Goal: Task Accomplishment & Management: Manage account settings

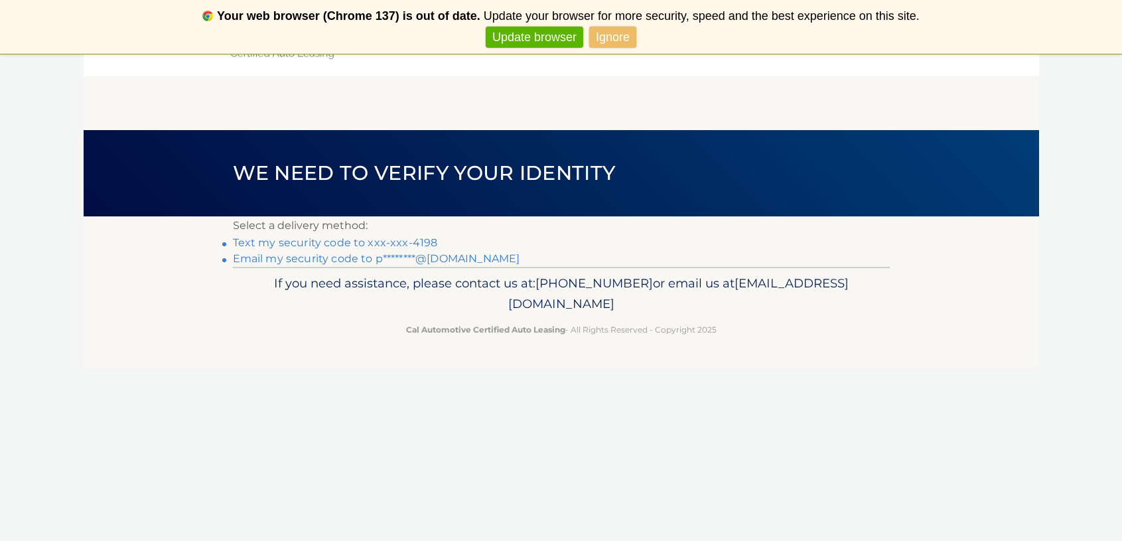
click at [420, 242] on link "Text my security code to xxx-xxx-4198" at bounding box center [335, 242] width 205 height 13
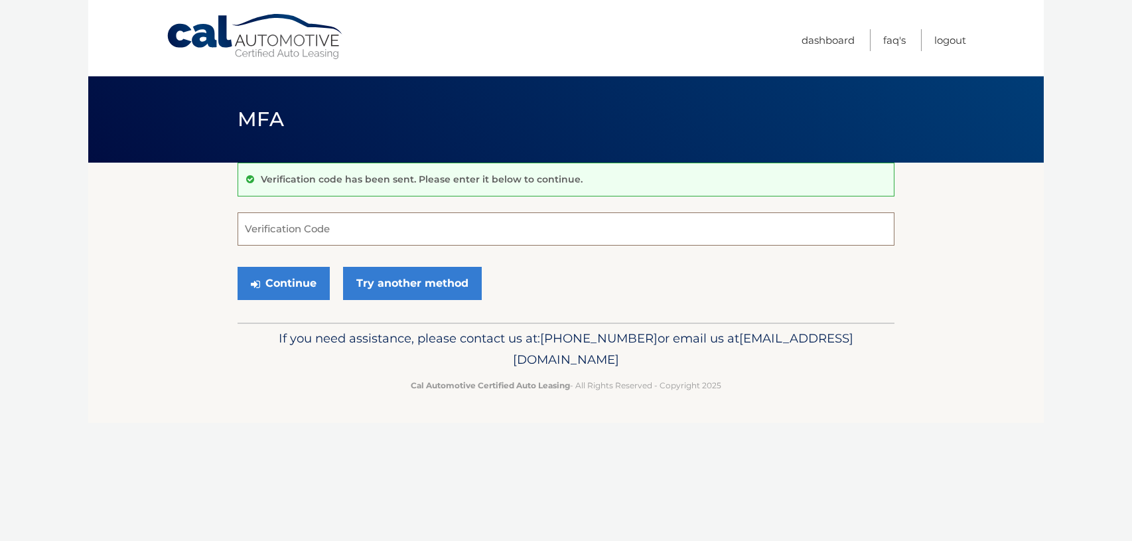
click at [374, 228] on input "Verification Code" at bounding box center [566, 228] width 657 height 33
type input "605874"
click at [238, 267] on button "Continue" at bounding box center [284, 283] width 92 height 33
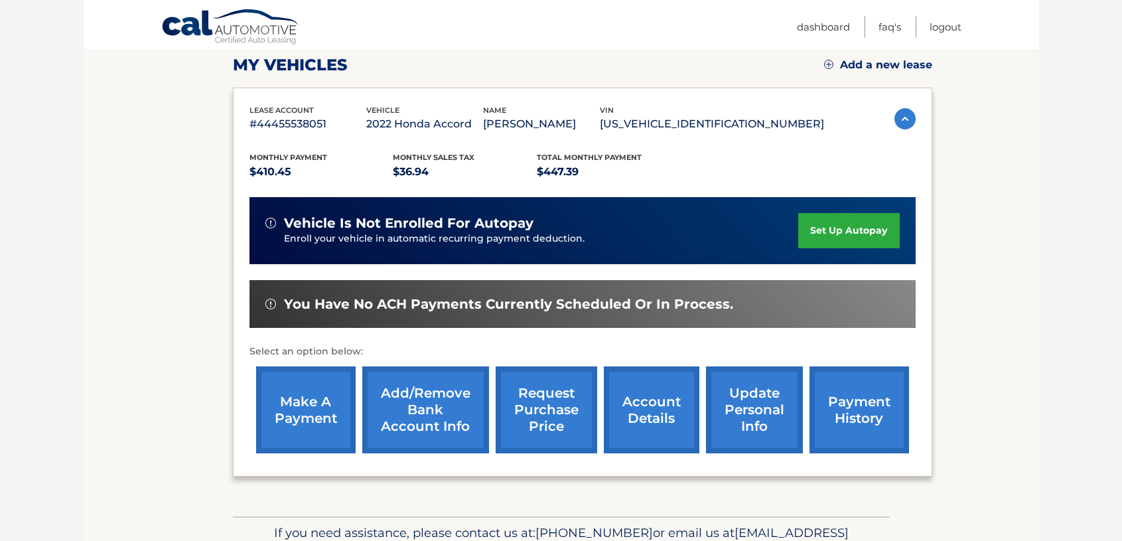
scroll to position [188, 0]
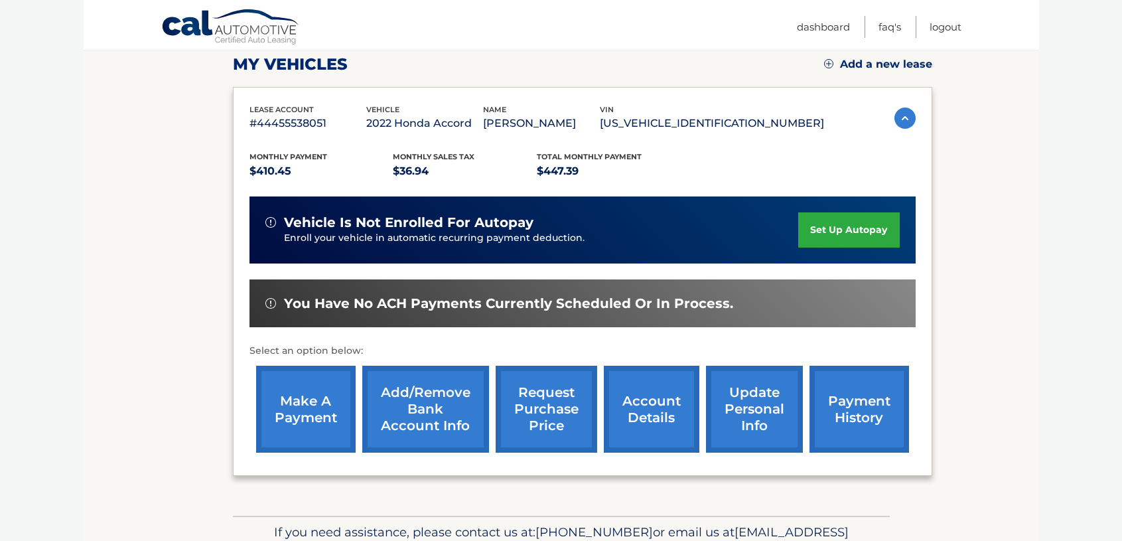
click at [332, 401] on link "make a payment" at bounding box center [306, 409] width 100 height 87
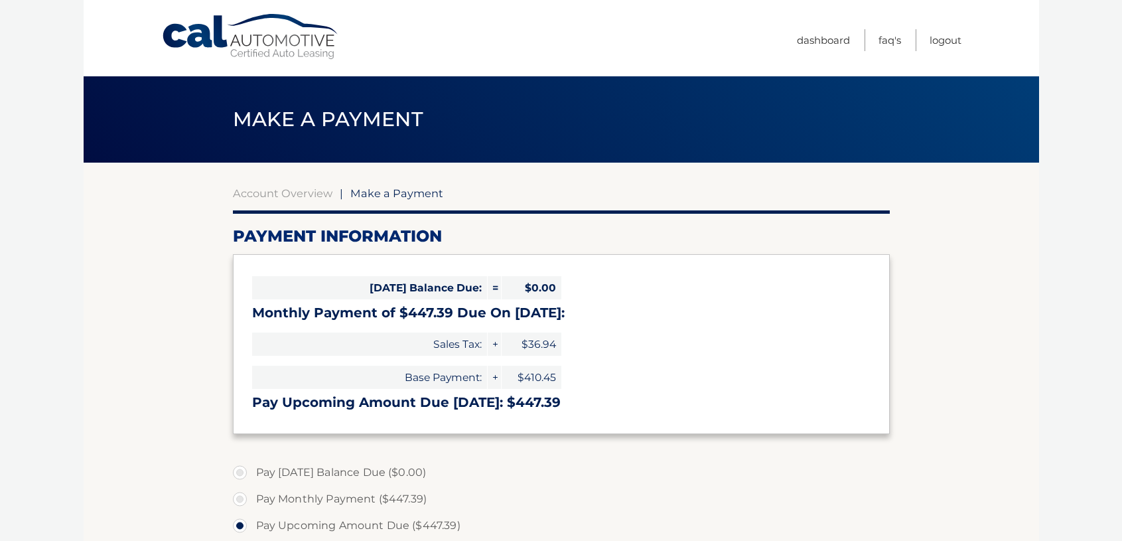
select select "N2M0ZWE4NTItMmM0NC00NDViLTg5ZTgtZjIzZGZjM2RiM2M3"
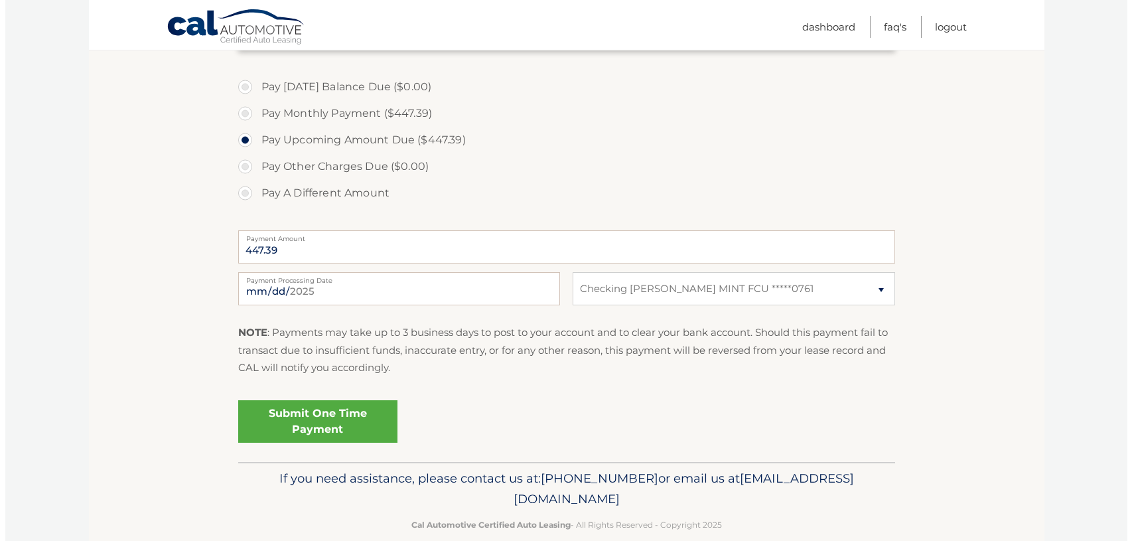
scroll to position [407, 0]
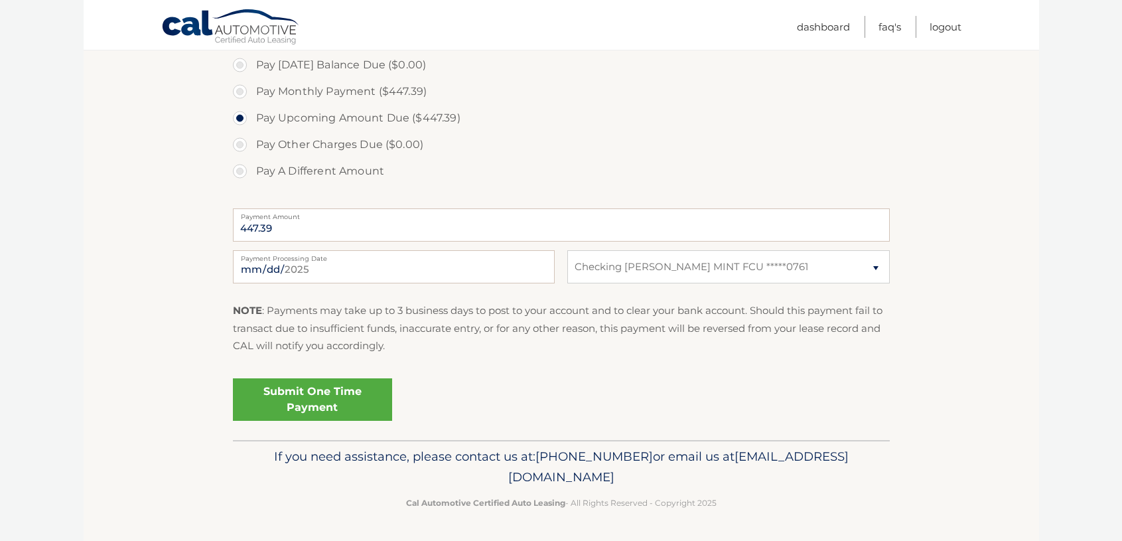
click at [310, 393] on link "Submit One Time Payment" at bounding box center [312, 399] width 159 height 42
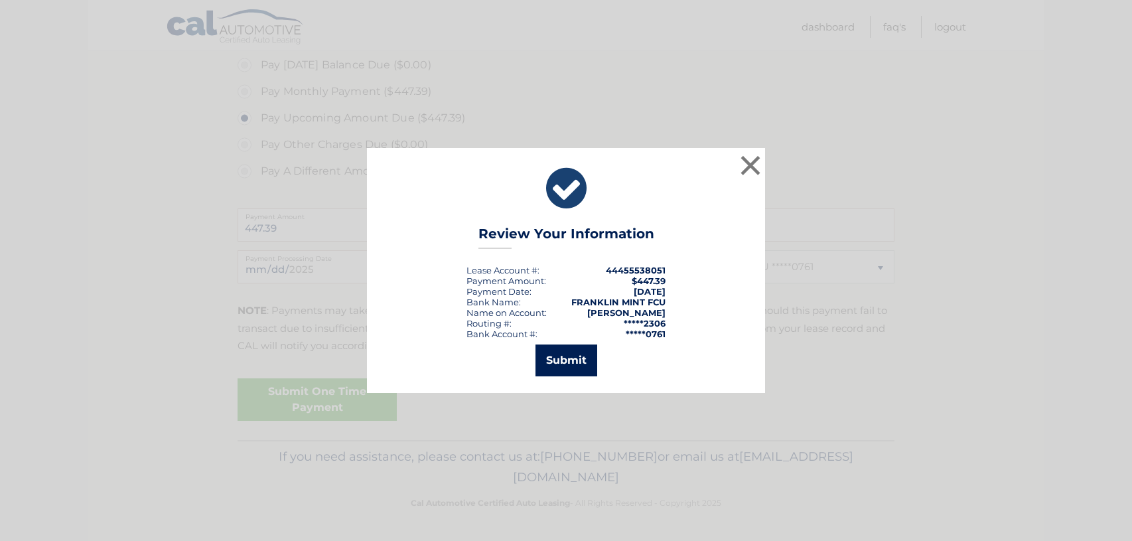
click at [550, 354] on button "Submit" at bounding box center [567, 360] width 62 height 32
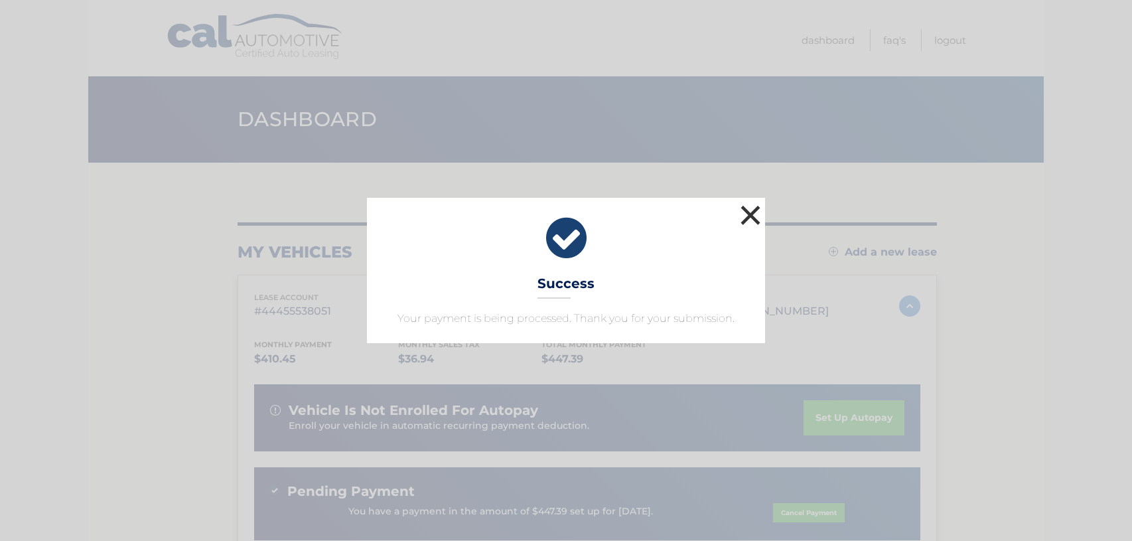
click at [751, 212] on button "×" at bounding box center [750, 215] width 27 height 27
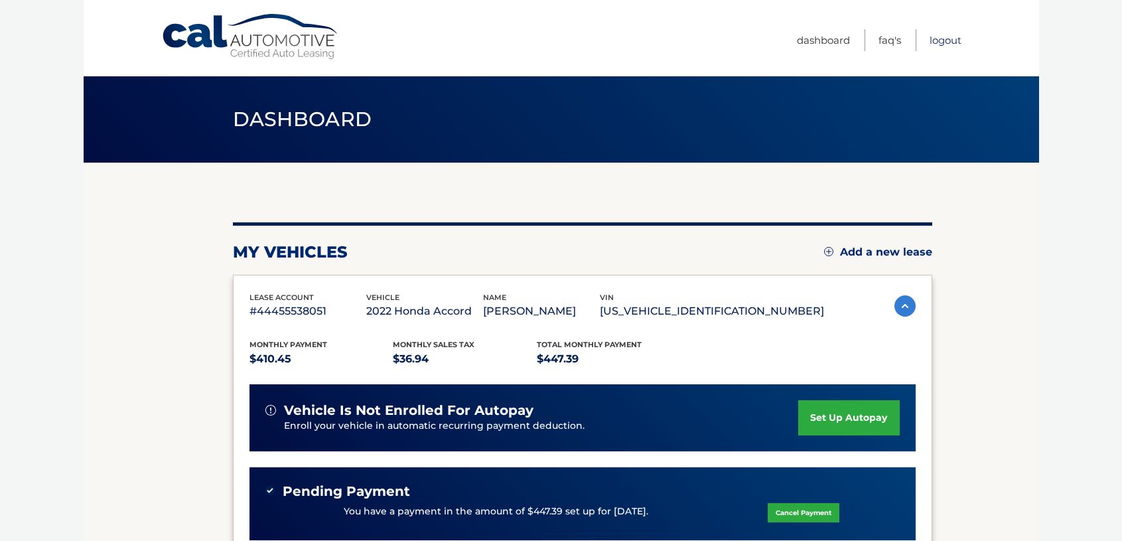
click at [950, 39] on link "Logout" at bounding box center [946, 40] width 32 height 22
